Goal: Find contact information: Find contact information

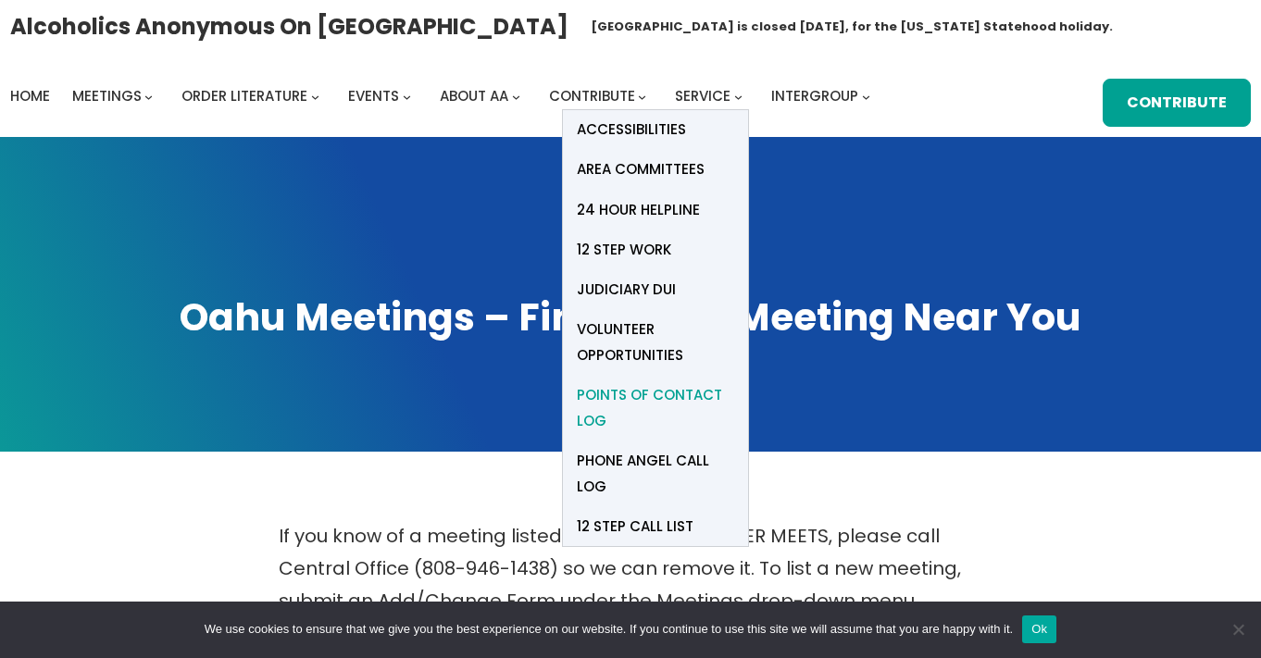
click at [629, 402] on span "Points of Contact Log" at bounding box center [655, 408] width 157 height 52
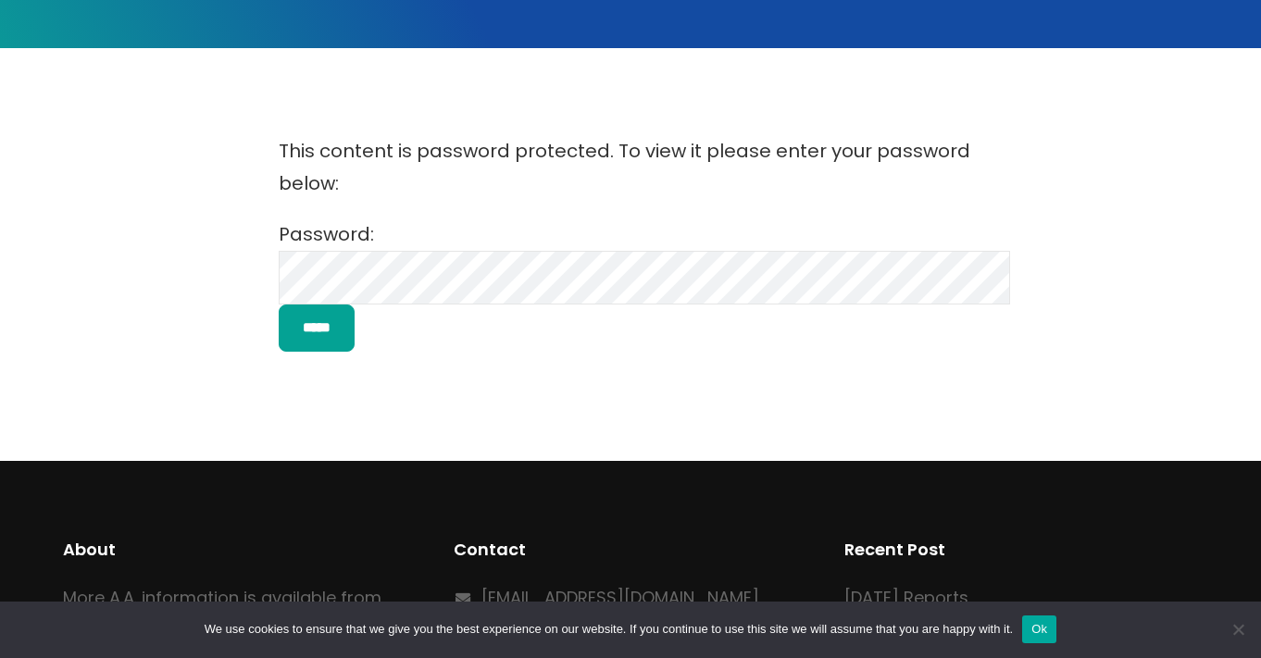
scroll to position [656, 0]
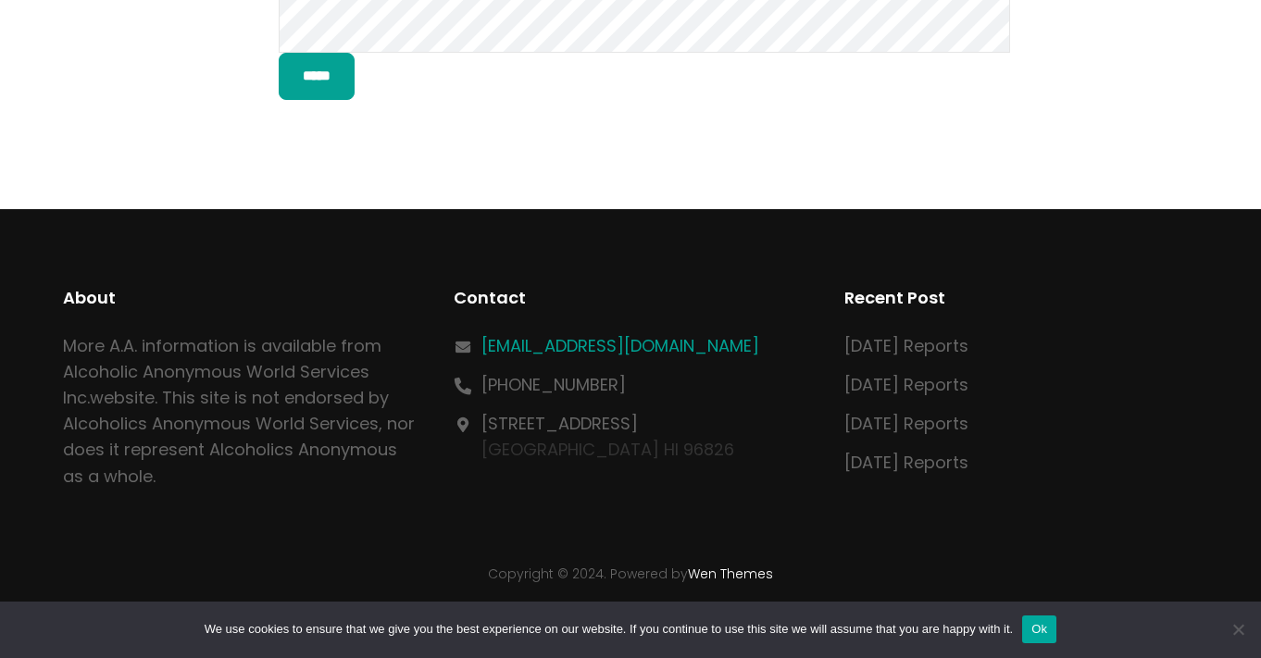
drag, startPoint x: 772, startPoint y: 346, endPoint x: 488, endPoint y: 355, distance: 284.4
click at [488, 355] on div "[EMAIL_ADDRESS][DOMAIN_NAME]" at bounding box center [631, 346] width 354 height 26
copy link "[EMAIL_ADDRESS][DOMAIN_NAME]"
click at [797, 332] on div "Contact [EMAIL_ADDRESS][DOMAIN_NAME] [PHONE_NUMBER] [STREET_ADDRESS]" at bounding box center [631, 374] width 354 height 178
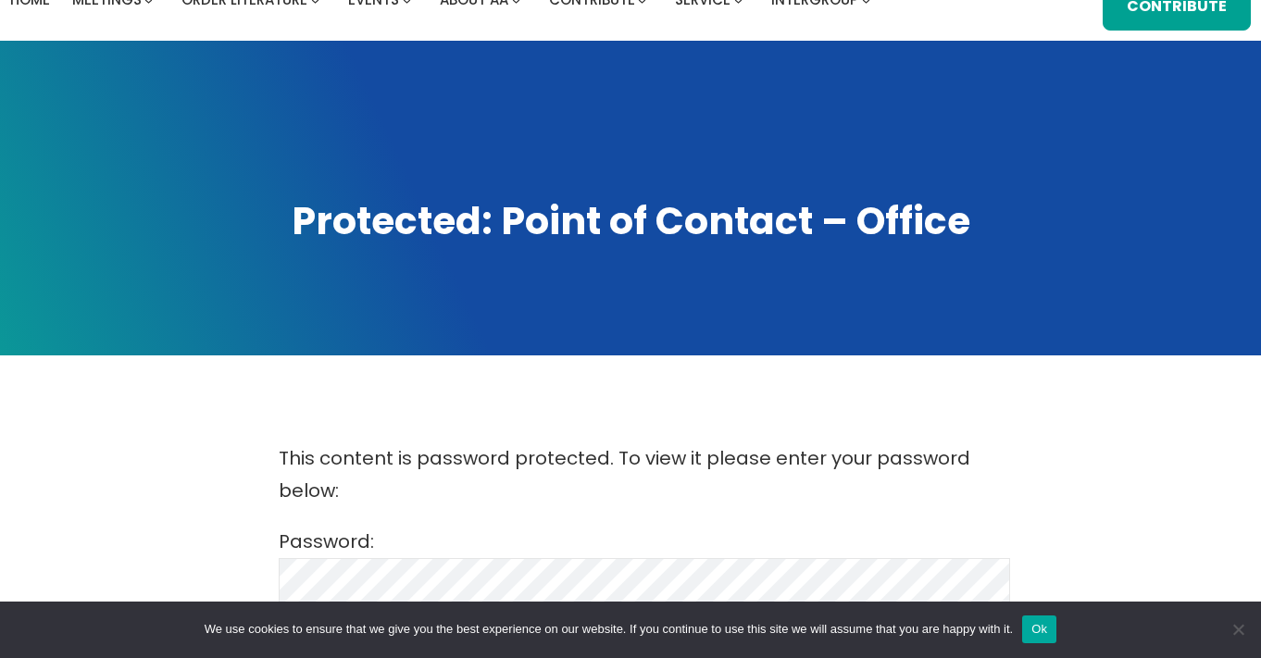
scroll to position [0, 0]
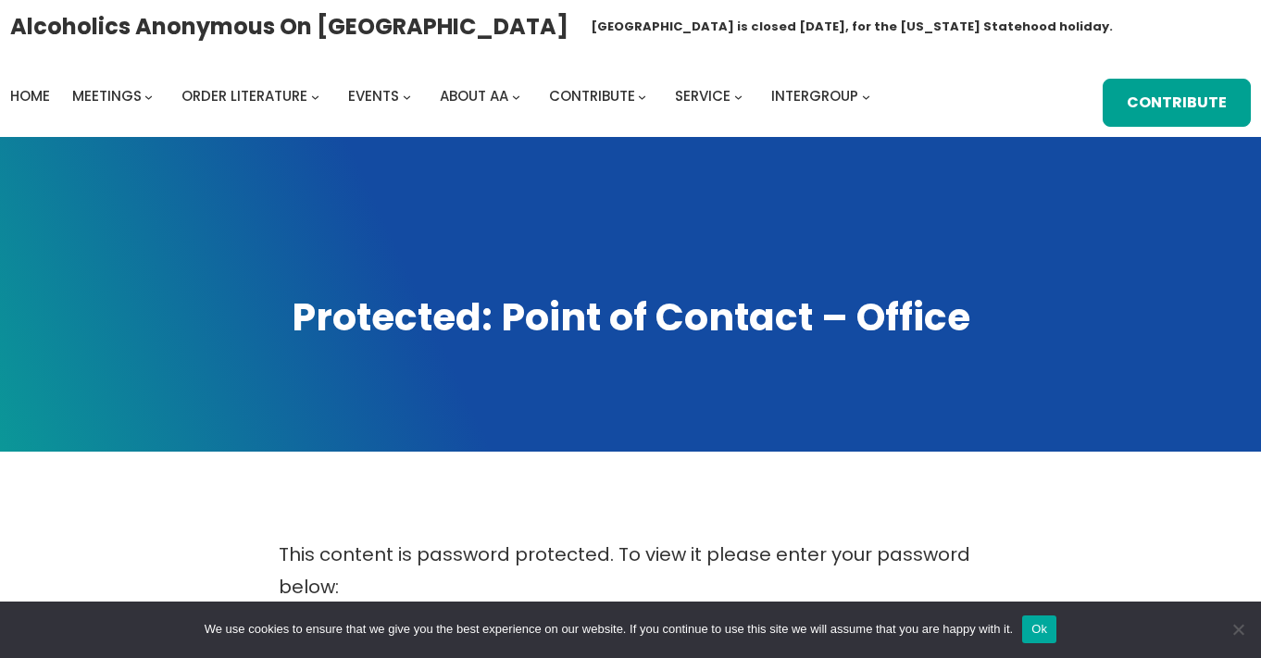
click at [689, 308] on h1 "Protected: Point of Contact – Office" at bounding box center [631, 318] width 1224 height 52
click at [675, 368] on span at bounding box center [630, 294] width 1261 height 315
